Goal: Task Accomplishment & Management: Use online tool/utility

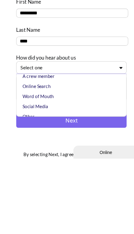
scroll to position [3, 0]
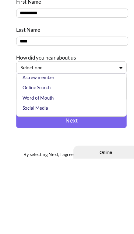
click at [68, 163] on div "Online Search" at bounding box center [69, 167] width 98 height 9
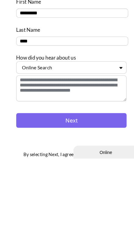
scroll to position [36, 0]
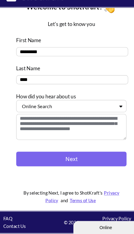
click at [89, 121] on textarea at bounding box center [67, 133] width 104 height 24
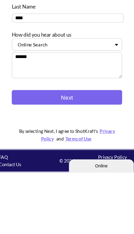
type textarea "******"
click at [83, 157] on button "Next" at bounding box center [67, 164] width 104 height 14
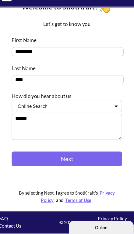
click at [79, 157] on button "Next" at bounding box center [67, 164] width 104 height 14
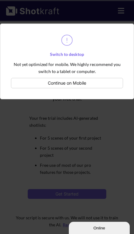
click at [39, 85] on button "Continue on Mobile" at bounding box center [67, 83] width 112 height 10
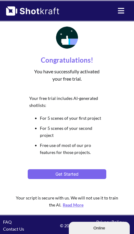
scroll to position [20, 0]
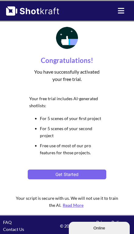
click at [80, 228] on div "Online" at bounding box center [100, 228] width 52 height 5
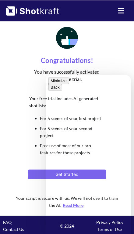
click at [69, 83] on button "Minimize" at bounding box center [58, 81] width 21 height 6
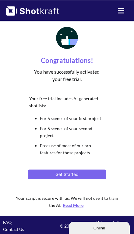
click at [78, 203] on link "Read More" at bounding box center [73, 205] width 24 height 5
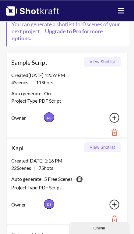
scroll to position [48, 0]
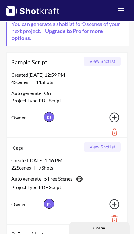
click at [79, 179] on img at bounding box center [79, 179] width 9 height 9
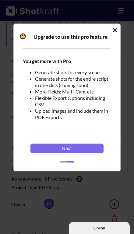
click at [87, 153] on button "Next" at bounding box center [67, 149] width 73 height 10
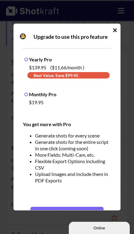
click at [113, 33] on icon "Idle Modal" at bounding box center [115, 30] width 5 height 6
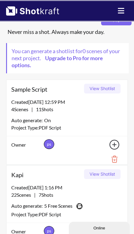
scroll to position [0, 0]
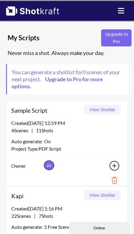
click at [97, 101] on div "My Scripts Upgrade to Pro Never miss a shot. Always make your day. You can gene…" at bounding box center [67, 227] width 122 height 387
click at [40, 121] on div "Created [DATE] 12:59 PM" at bounding box center [67, 123] width 112 height 7
click at [43, 130] on span "11 Shots" at bounding box center [43, 130] width 20 height 6
click at [107, 107] on button "View Shotlist" at bounding box center [102, 110] width 37 height 10
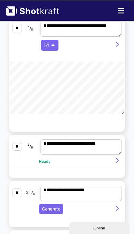
scroll to position [66, 0]
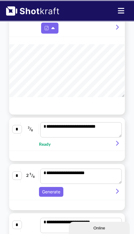
click at [46, 151] on div "**********" at bounding box center [67, 134] width 116 height 33
click at [46, 148] on span "Ready" at bounding box center [48, 144] width 18 height 7
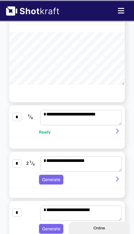
scroll to position [75, 0]
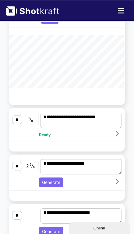
click at [116, 137] on icon at bounding box center [117, 134] width 8 height 6
type textarea "**********"
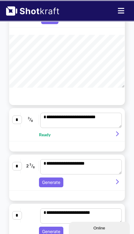
type textarea "**********"
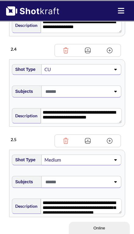
scroll to position [320, 0]
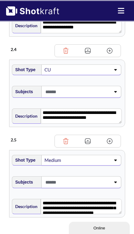
click at [112, 187] on div at bounding box center [82, 182] width 80 height 12
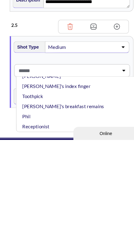
scroll to position [353, 0]
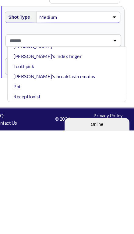
click at [112, 147] on icon at bounding box center [116, 149] width 8 height 4
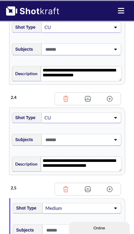
scroll to position [271, 0]
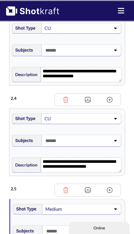
click at [93, 100] on img at bounding box center [87, 99] width 9 height 9
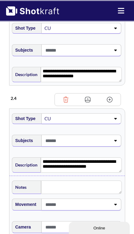
click at [92, 99] on img at bounding box center [87, 99] width 9 height 9
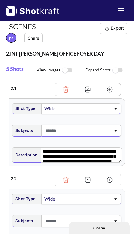
scroll to position [0, 0]
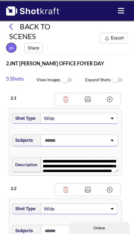
click at [63, 80] on img at bounding box center [68, 80] width 14 height 13
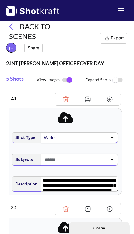
click at [67, 83] on img at bounding box center [68, 80] width 14 height 13
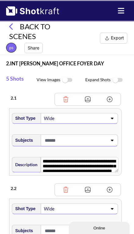
click at [13, 28] on icon at bounding box center [13, 26] width 9 height 7
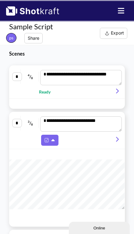
click at [113, 92] on icon at bounding box center [117, 91] width 8 height 6
type textarea "**********"
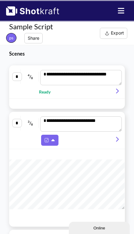
type textarea "**********"
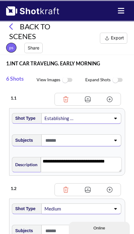
click at [90, 99] on img at bounding box center [87, 99] width 9 height 9
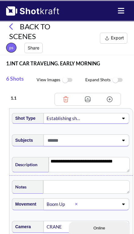
click at [111, 99] on img at bounding box center [109, 99] width 9 height 9
click at [114, 98] on img at bounding box center [109, 99] width 9 height 9
type textarea "**********"
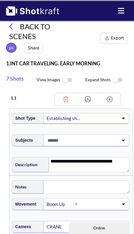
type textarea "**********"
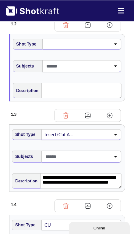
type textarea "**********"
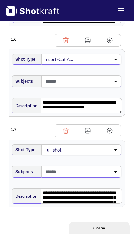
scroll to position [684, 0]
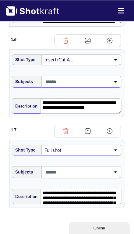
click at [67, 136] on img at bounding box center [65, 131] width 9 height 9
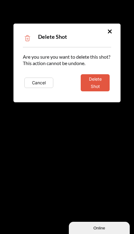
click at [94, 86] on button "Delete Shot" at bounding box center [95, 82] width 29 height 17
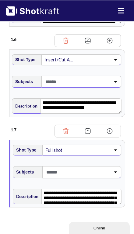
scroll to position [594, 0]
